Goal: Find specific page/section: Find specific page/section

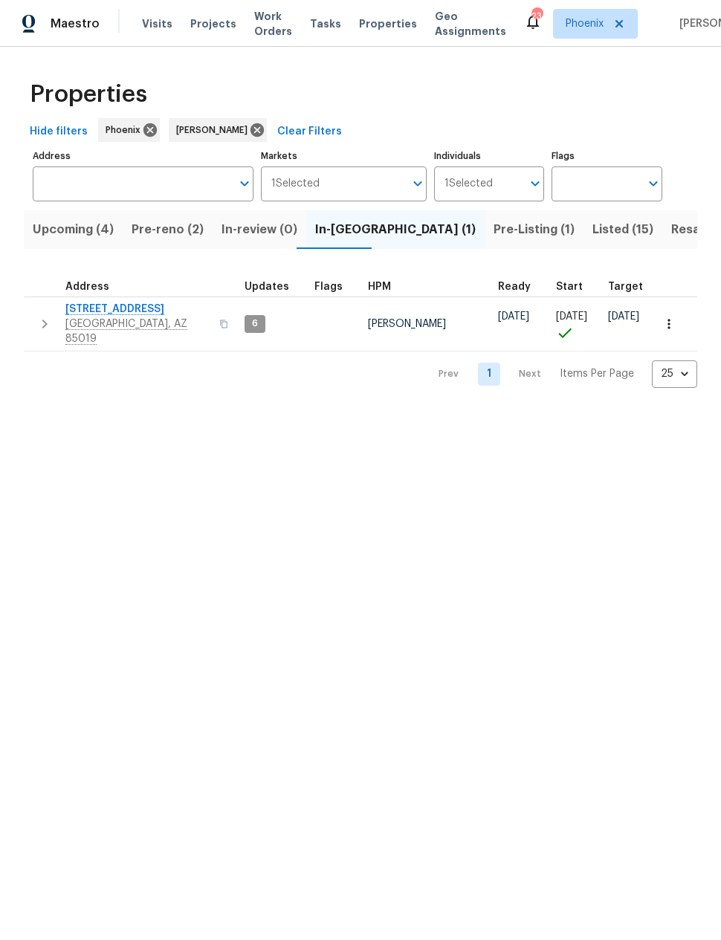
click at [68, 233] on span "Upcoming (4)" at bounding box center [73, 229] width 81 height 21
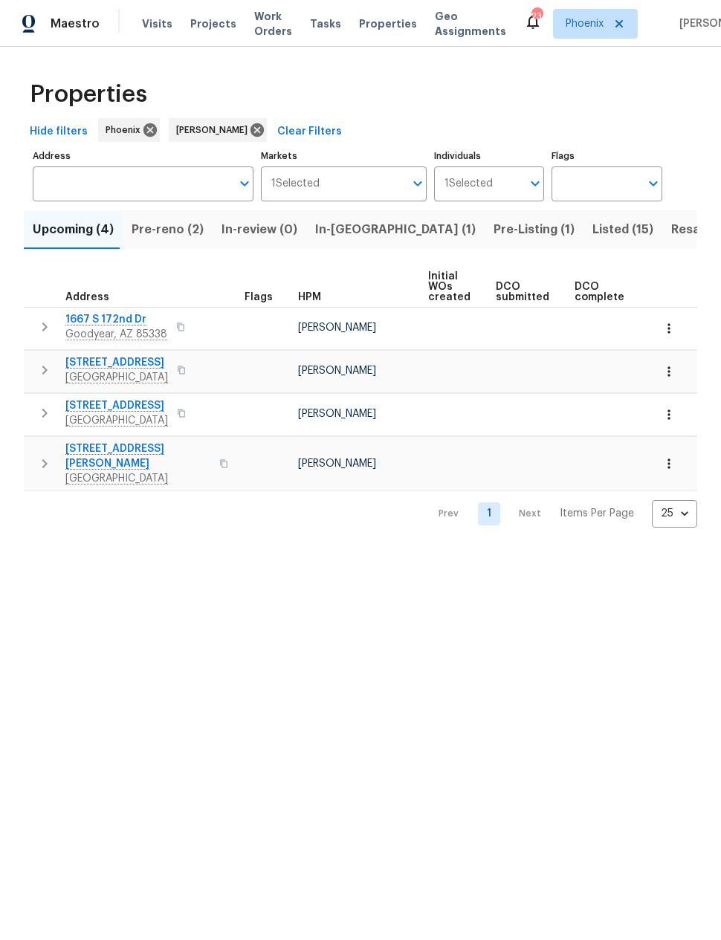
click at [158, 228] on span "Pre-reno (2)" at bounding box center [168, 229] width 72 height 21
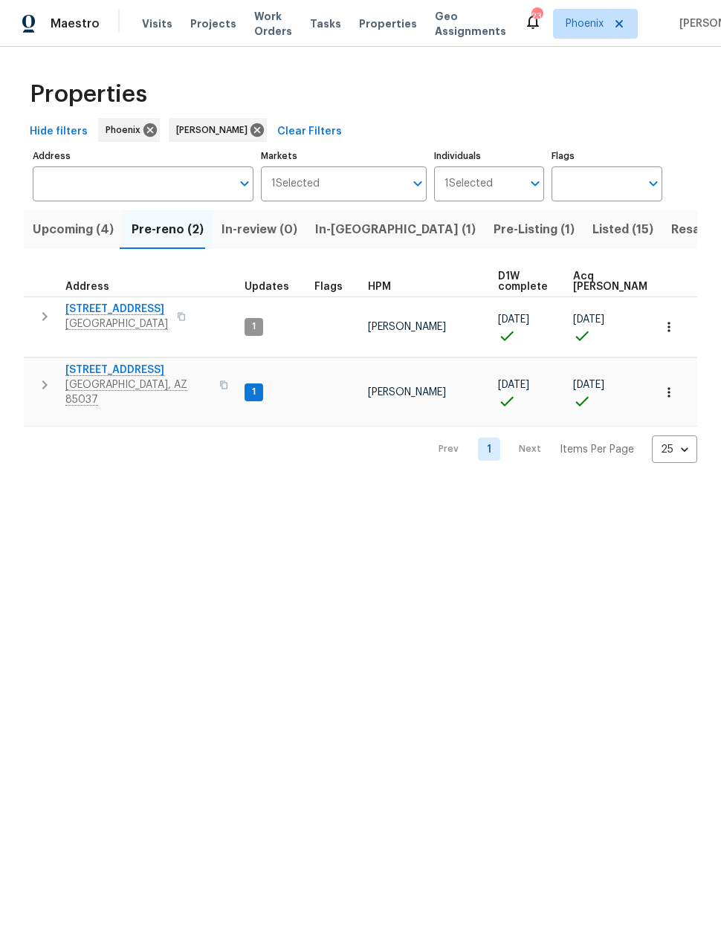
click at [129, 363] on span "[STREET_ADDRESS]" at bounding box center [137, 370] width 145 height 15
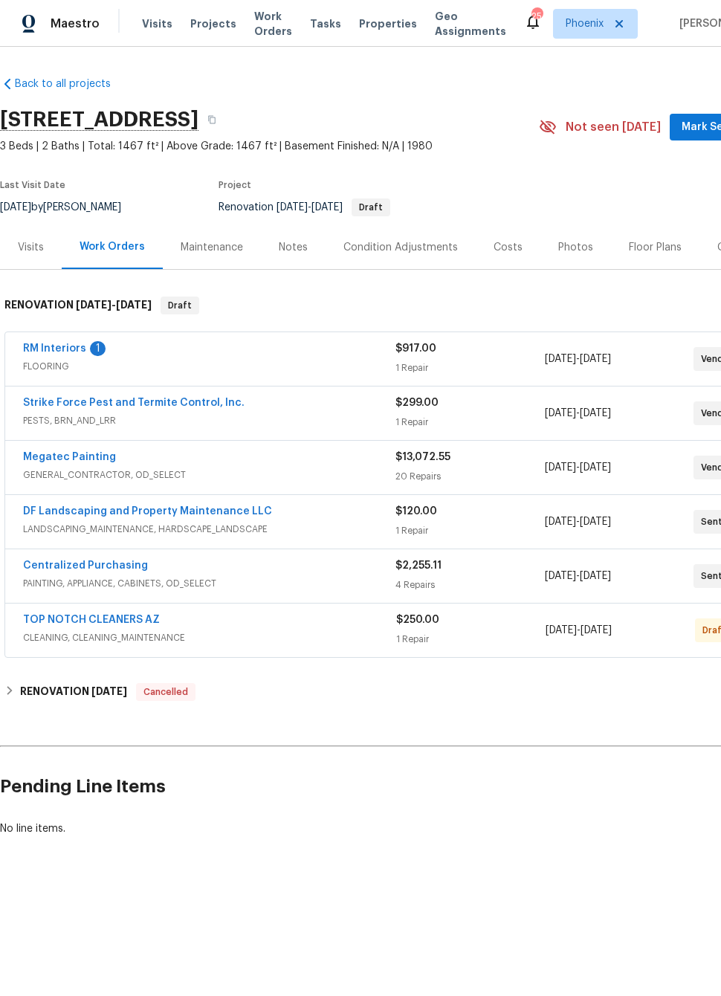
click at [57, 352] on link "RM Interiors" at bounding box center [54, 348] width 63 height 10
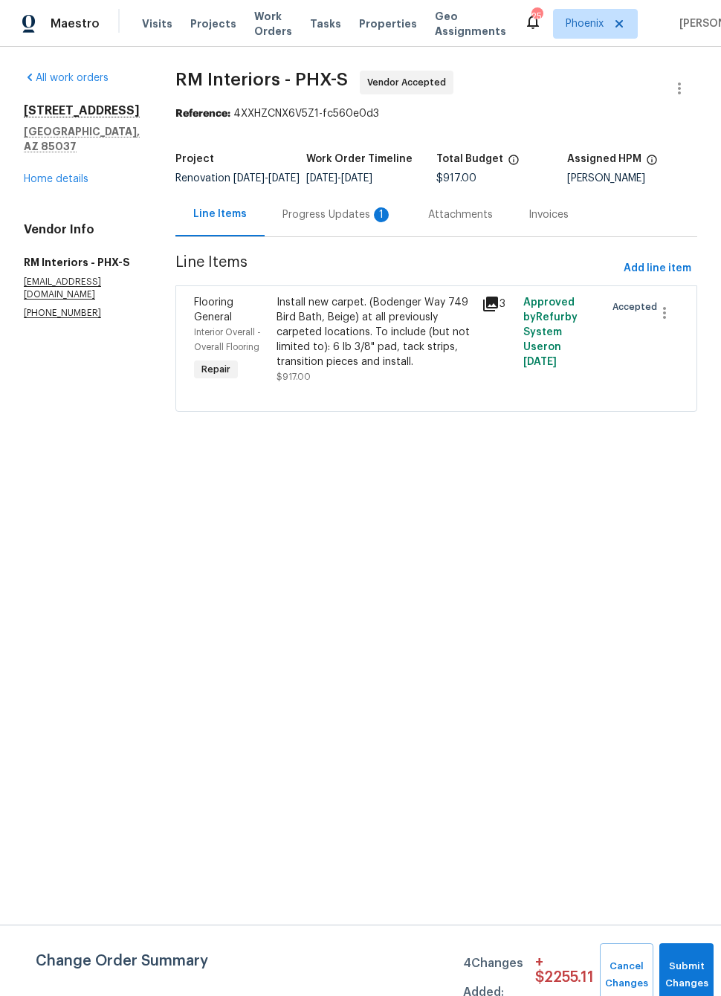
click at [352, 222] on div "Progress Updates 1" at bounding box center [337, 214] width 110 height 15
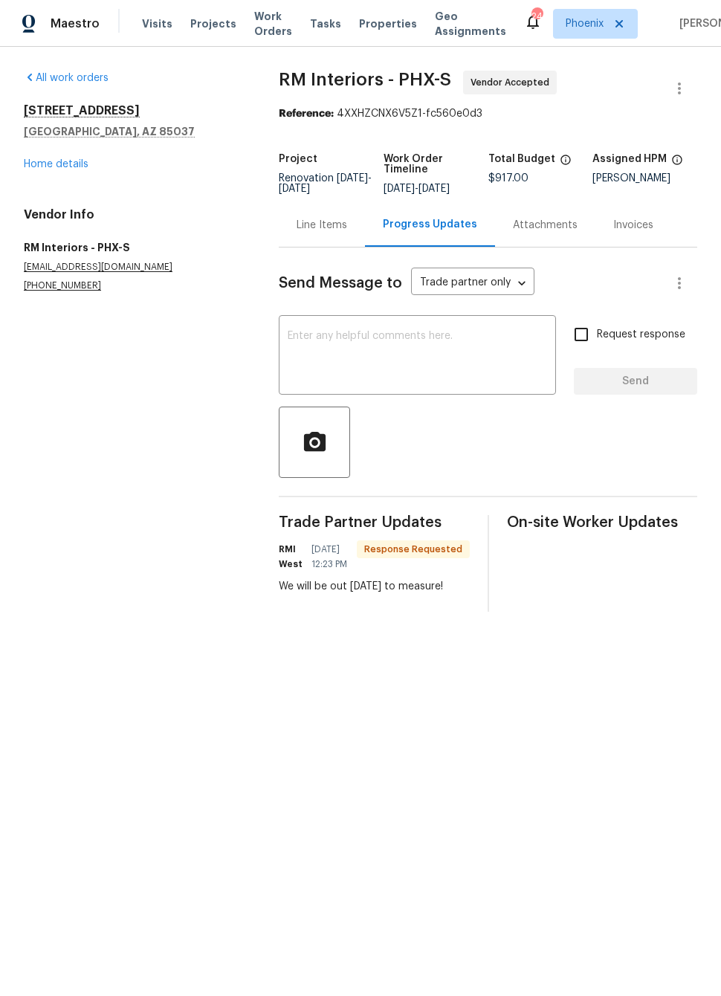
click at [495, 351] on textarea at bounding box center [417, 357] width 259 height 52
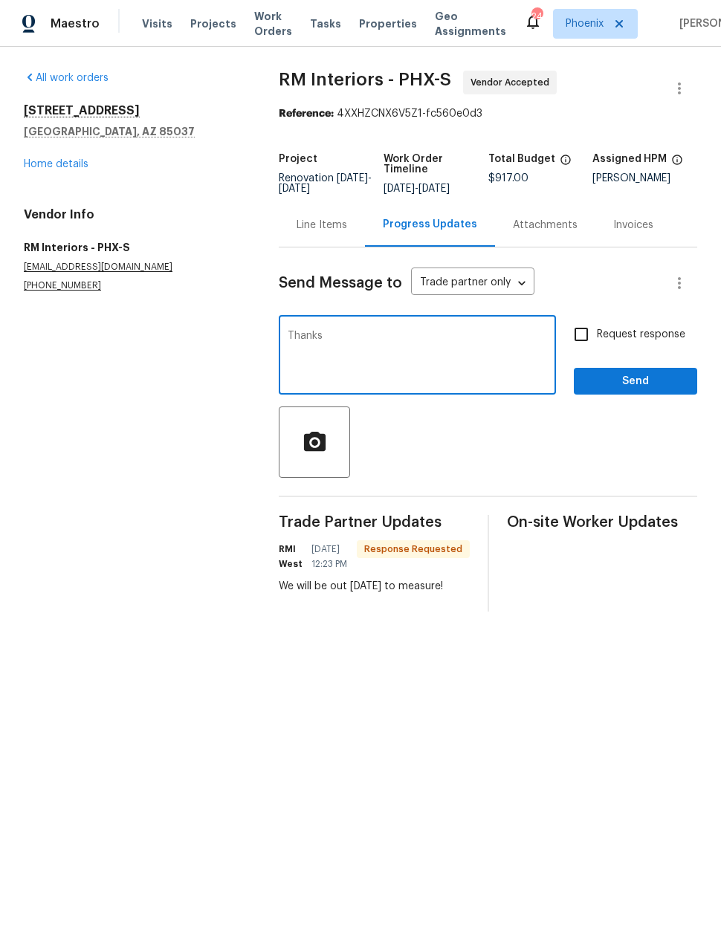
type textarea "Thanks"
click at [652, 381] on span "Send" at bounding box center [636, 381] width 100 height 19
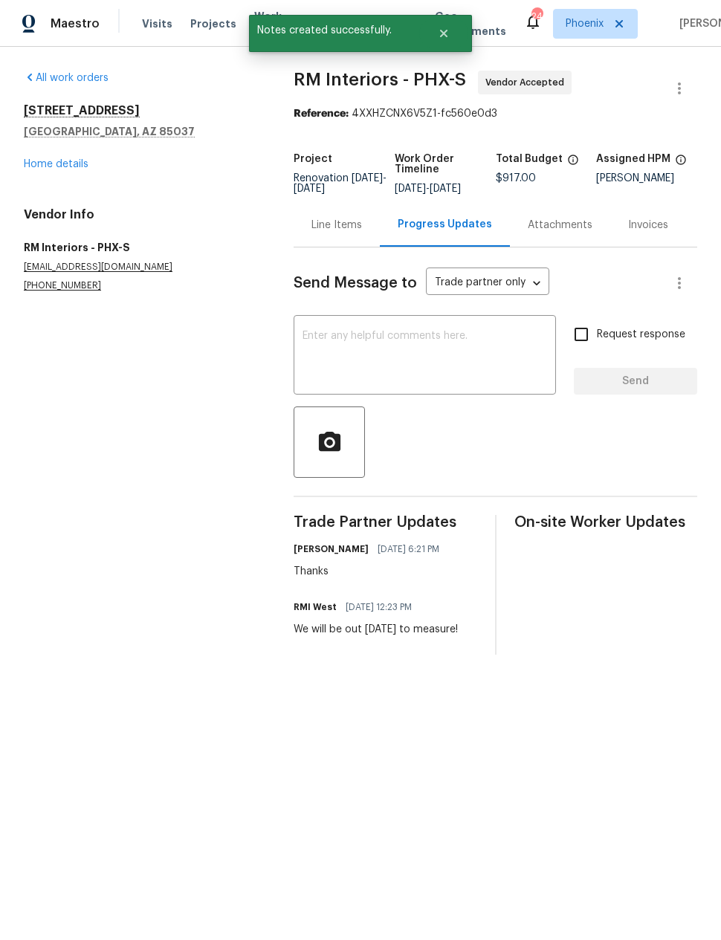
click at [58, 161] on link "Home details" at bounding box center [56, 164] width 65 height 10
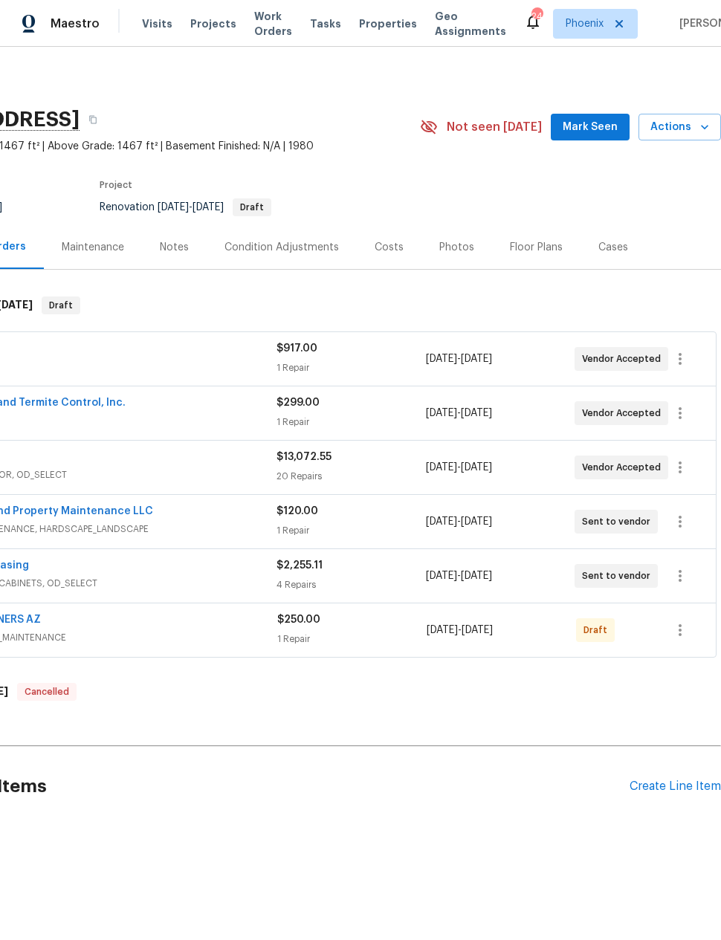
scroll to position [0, 119]
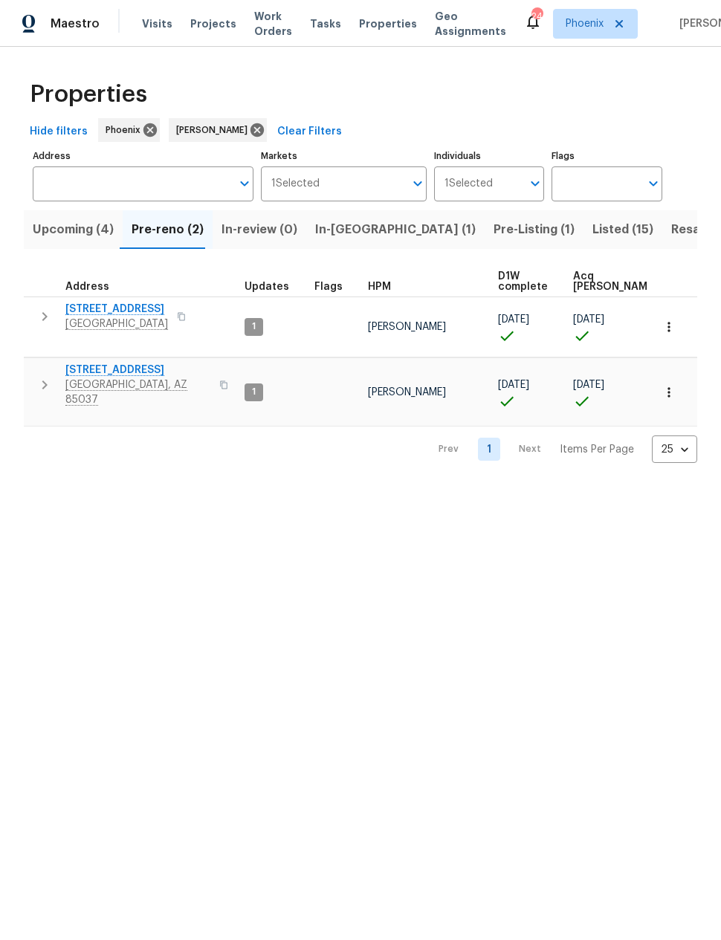
click at [671, 233] on span "Resale (7)" at bounding box center [700, 229] width 58 height 21
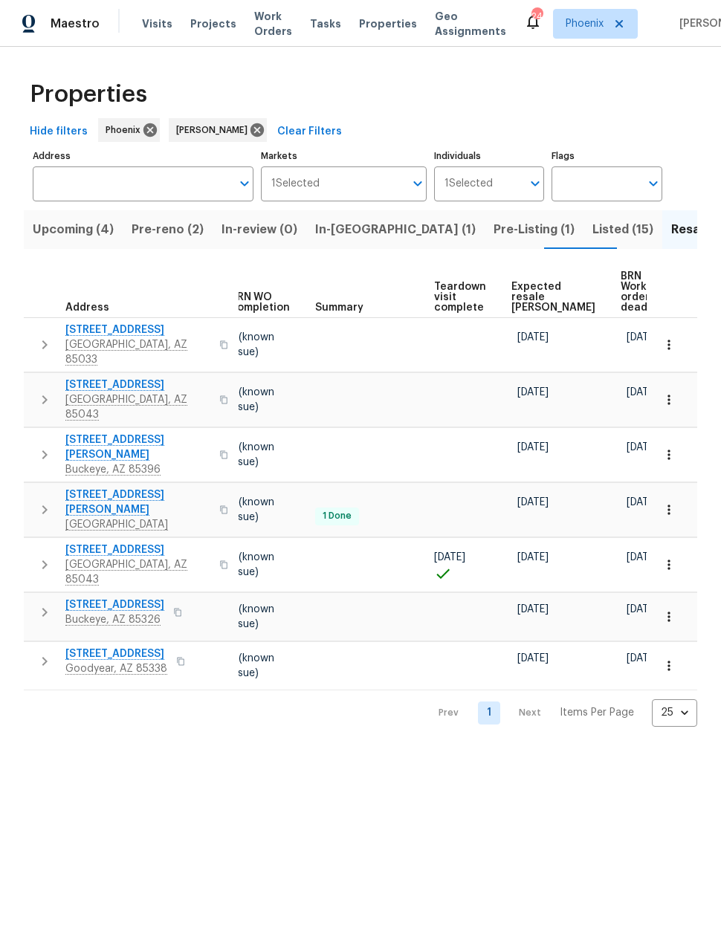
scroll to position [0, 197]
click at [531, 287] on span "Expected resale [PERSON_NAME]" at bounding box center [554, 297] width 84 height 31
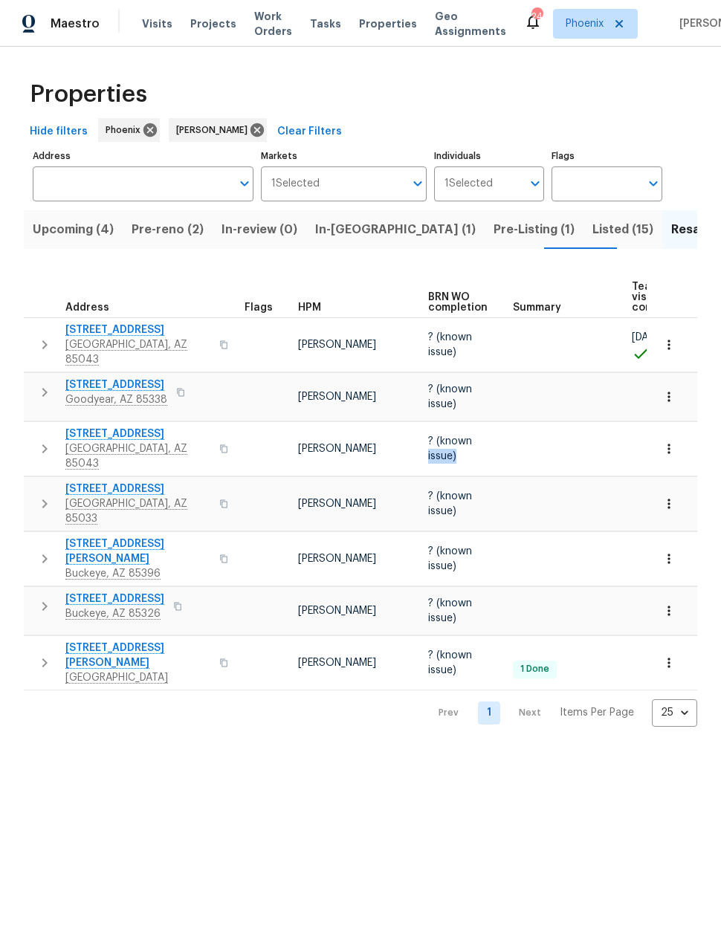
click at [592, 229] on span "Listed (15)" at bounding box center [622, 229] width 61 height 21
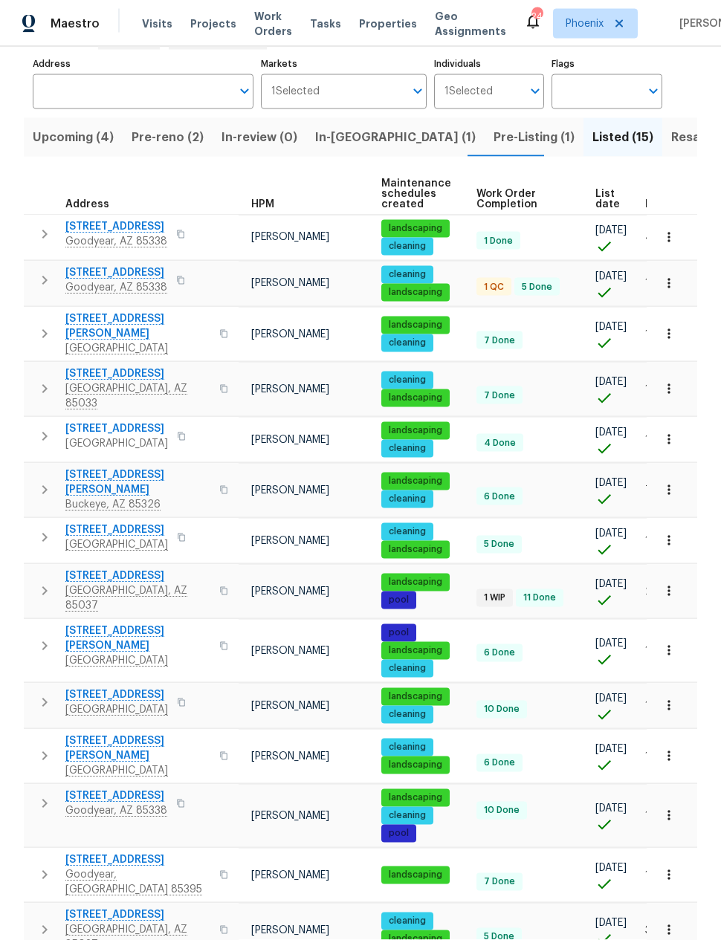
scroll to position [59, 0]
click at [671, 127] on span "Resale (7)" at bounding box center [700, 137] width 58 height 21
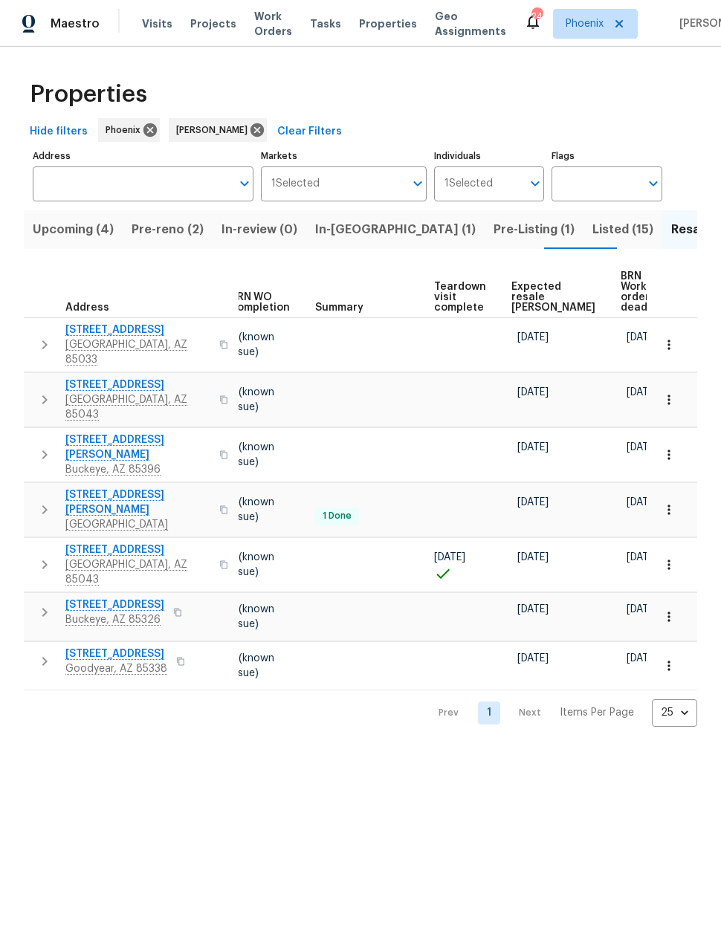
scroll to position [0, 197]
click at [531, 285] on span "Expected resale COE" at bounding box center [554, 297] width 84 height 31
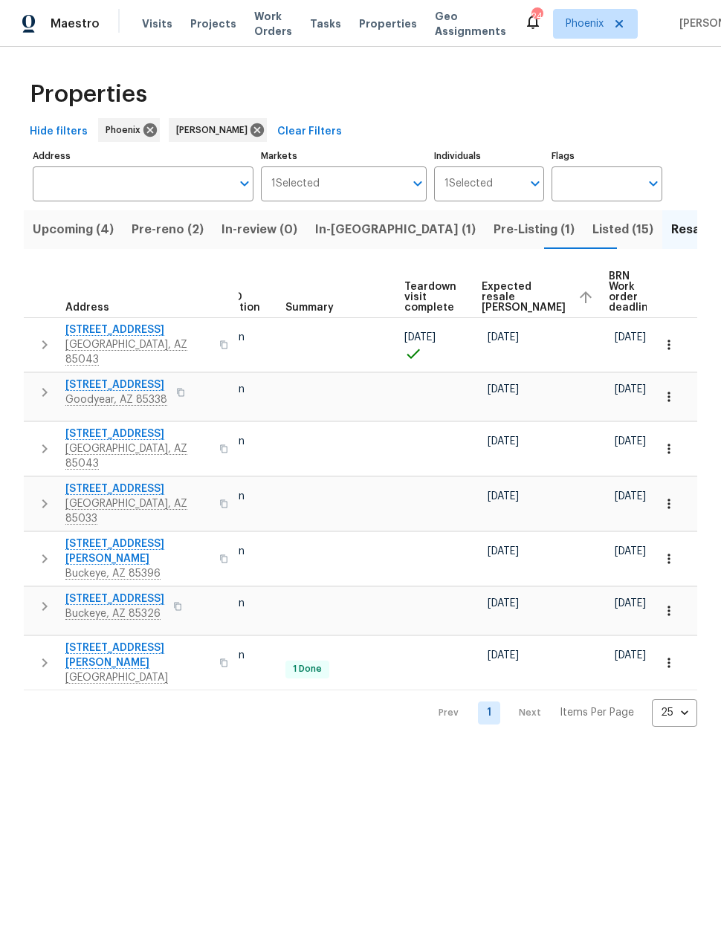
scroll to position [0, 225]
